Goal: Entertainment & Leisure: Consume media (video, audio)

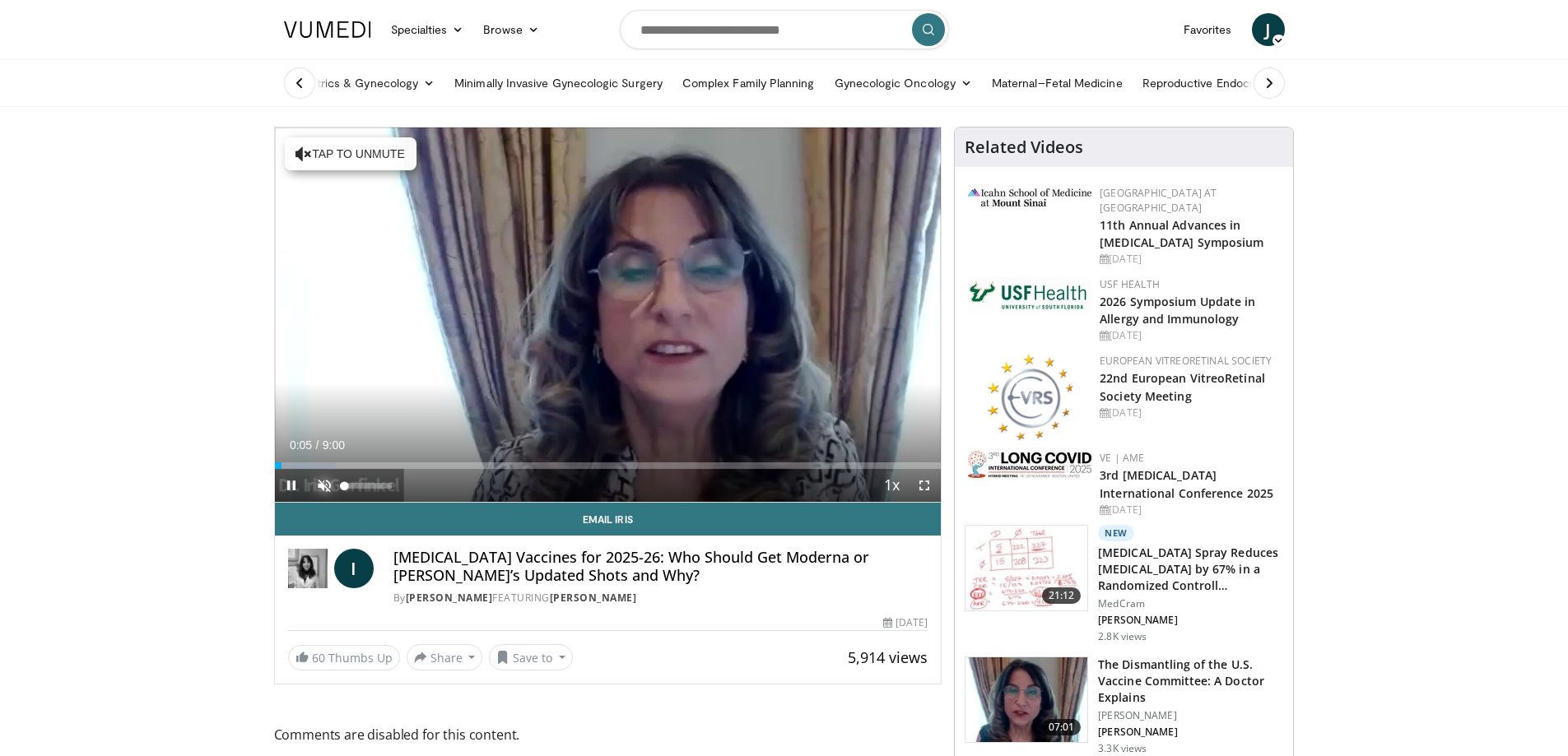
click at [328, 483] on span "Video Player" at bounding box center [324, 485] width 32 height 32
drag, startPoint x: 392, startPoint y: 488, endPoint x: 359, endPoint y: 488, distance: 33.0
click at [359, 488] on div "Volume Level" at bounding box center [351, 486] width 14 height 6
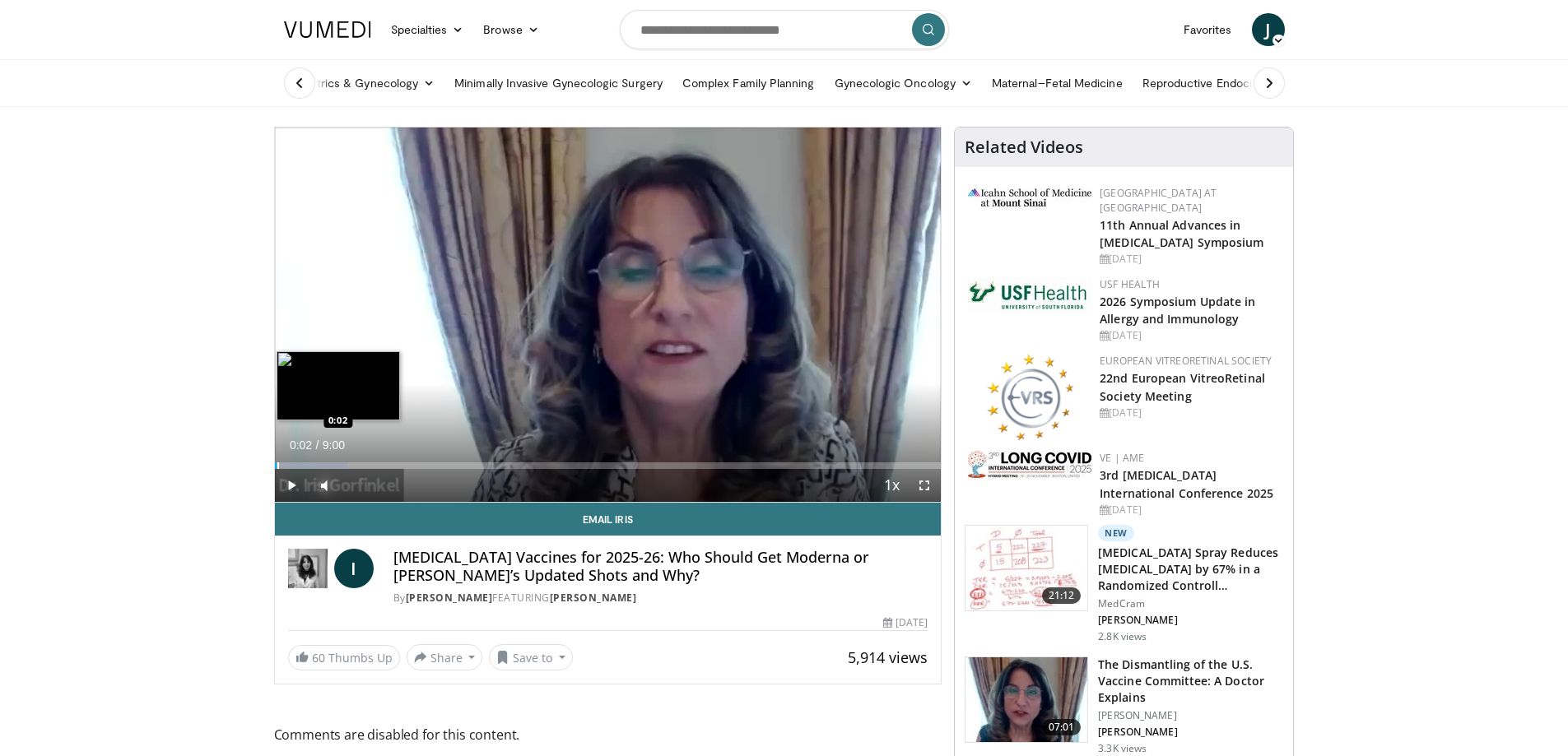
drag, startPoint x: 289, startPoint y: 465, endPoint x: 277, endPoint y: 463, distance: 12.2
click at [278, 463] on div "Progress Bar" at bounding box center [279, 466] width 2 height 7
click at [661, 481] on span "Video Player" at bounding box center [924, 485] width 32 height 32
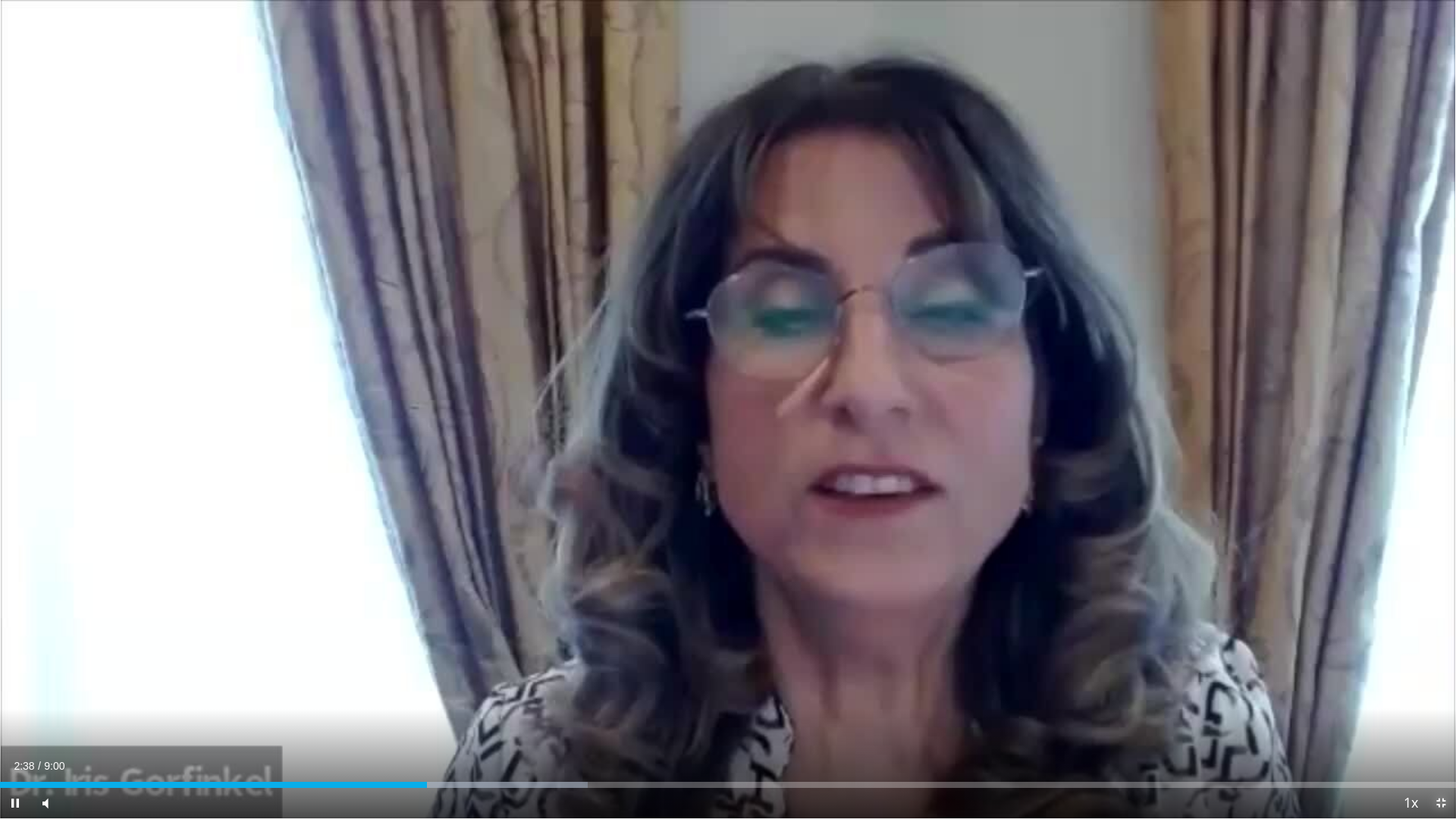
click at [609, 691] on span "Video Player" at bounding box center [1441, 803] width 30 height 30
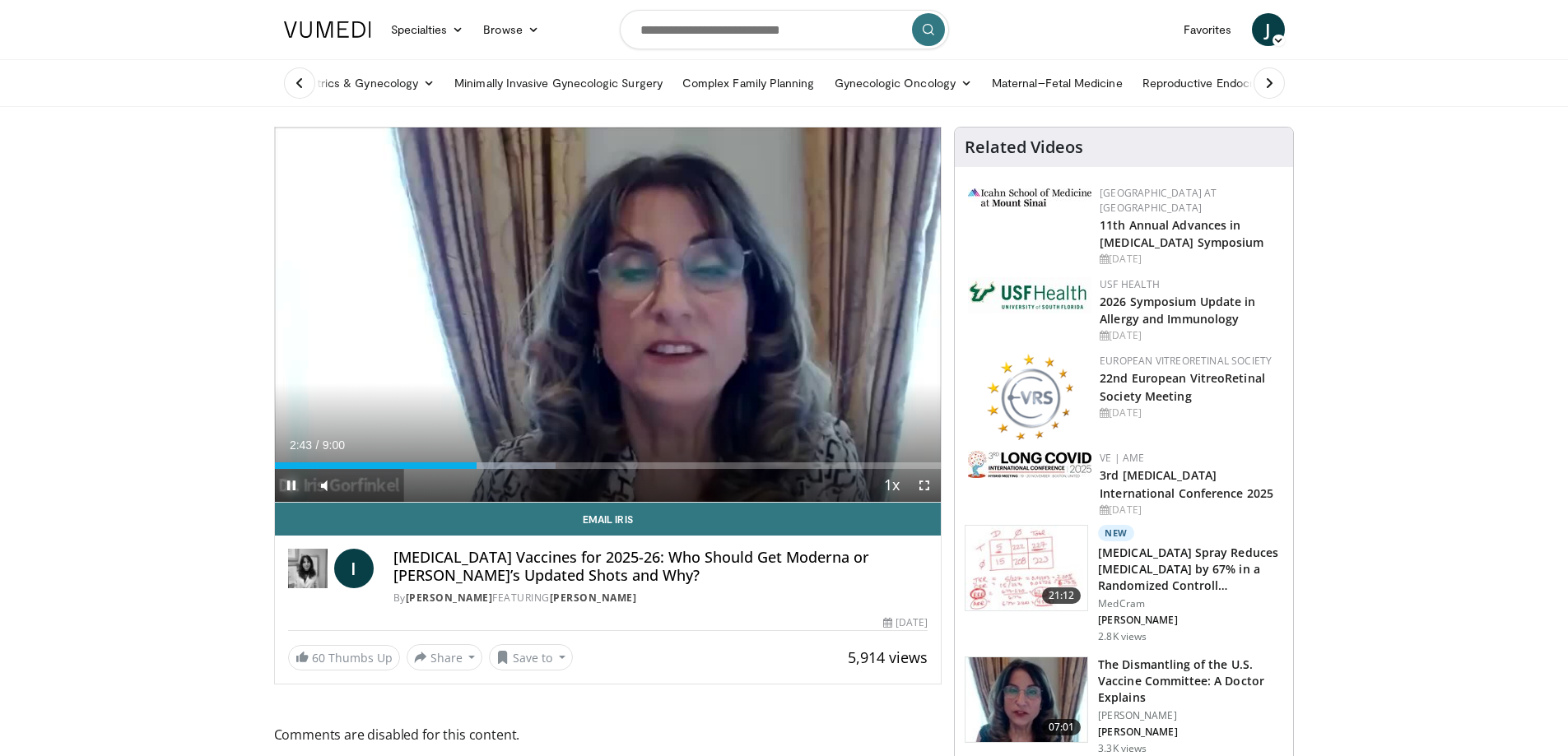
click at [292, 480] on span "Video Player" at bounding box center [291, 485] width 32 height 32
